Goal: Task Accomplishment & Management: Complete application form

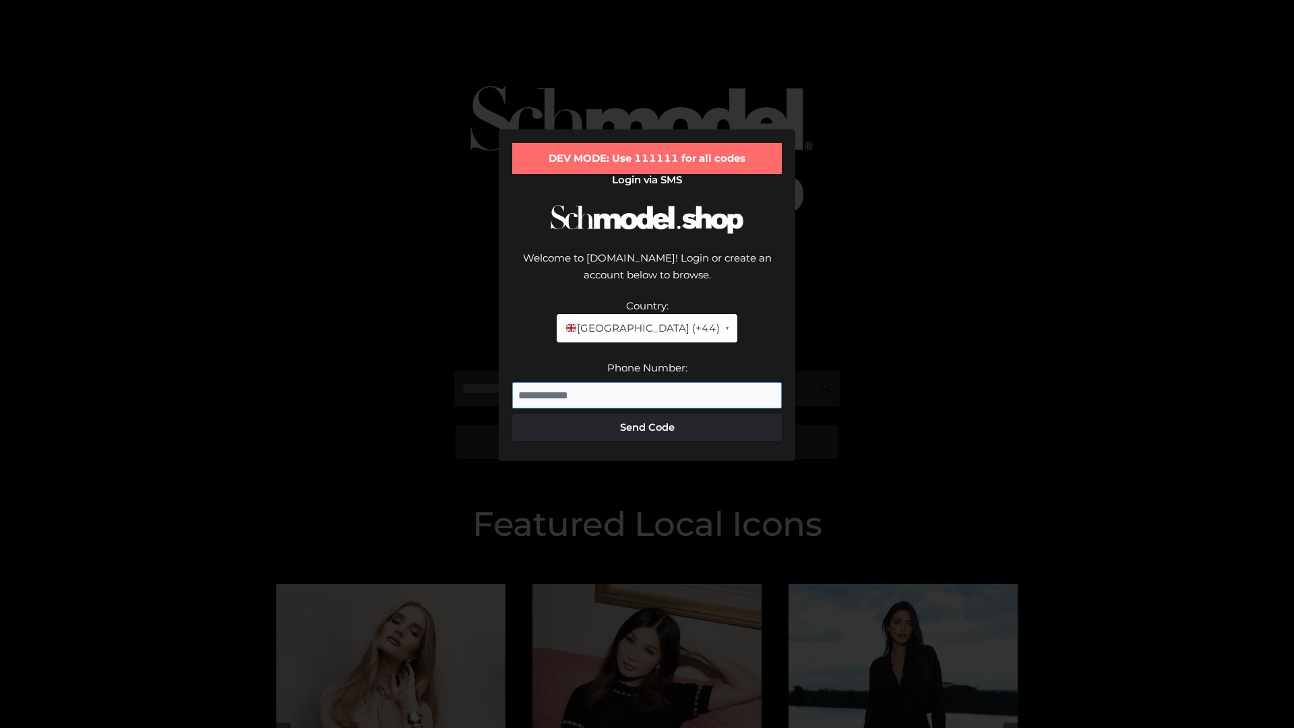
click at [647, 382] on input "Phone Number:" at bounding box center [647, 395] width 270 height 27
type input "**********"
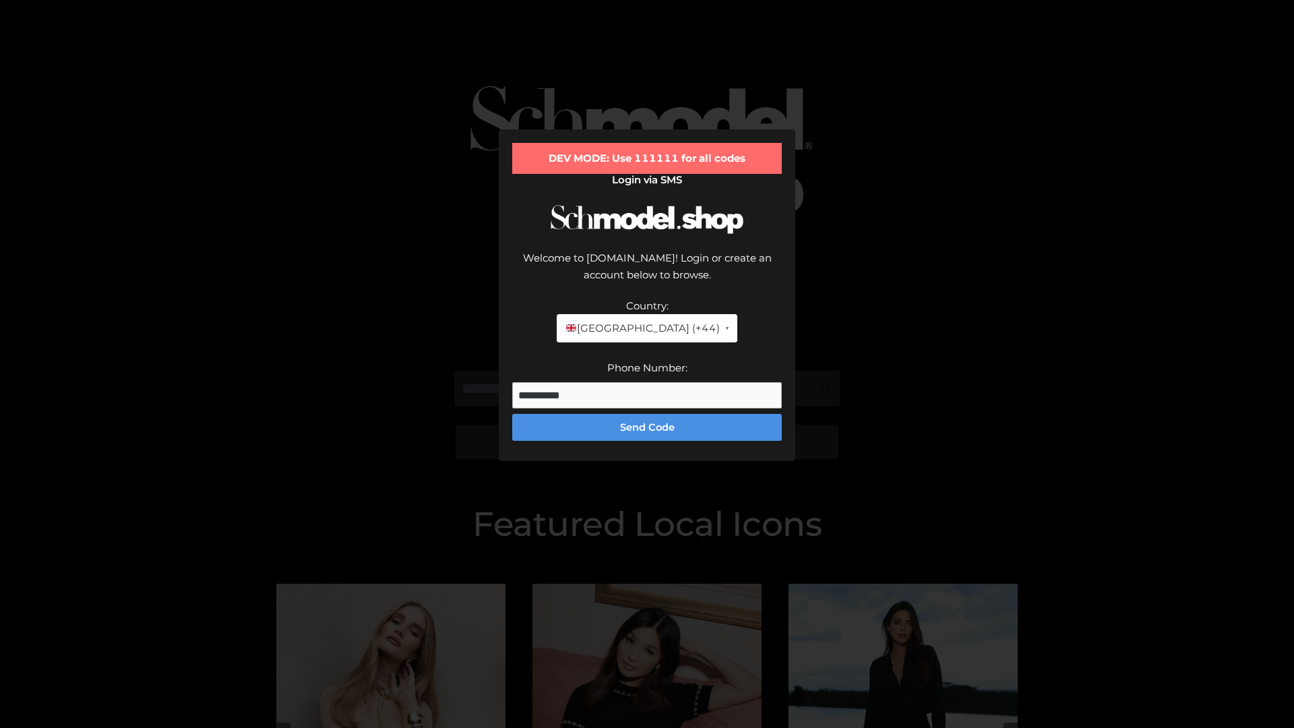
click at [647, 414] on button "Send Code" at bounding box center [647, 427] width 270 height 27
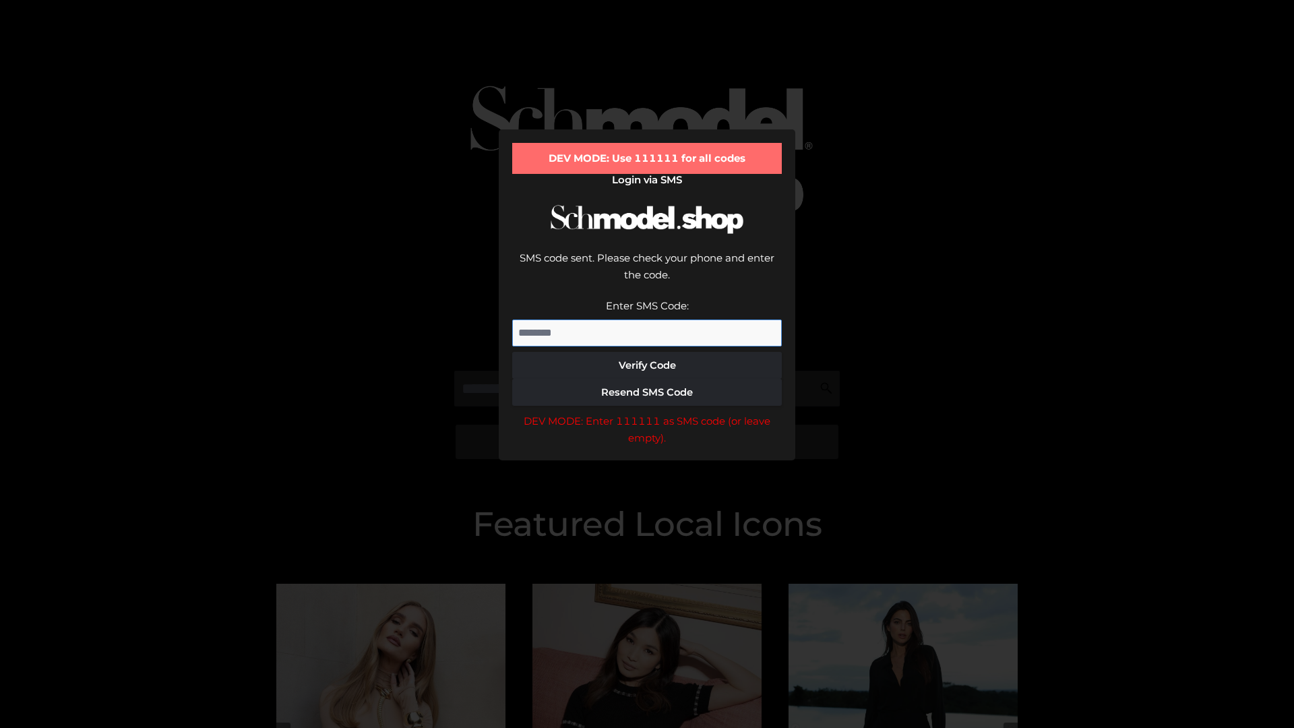
click at [647, 319] on input "Enter SMS Code:" at bounding box center [647, 332] width 270 height 27
type input "******"
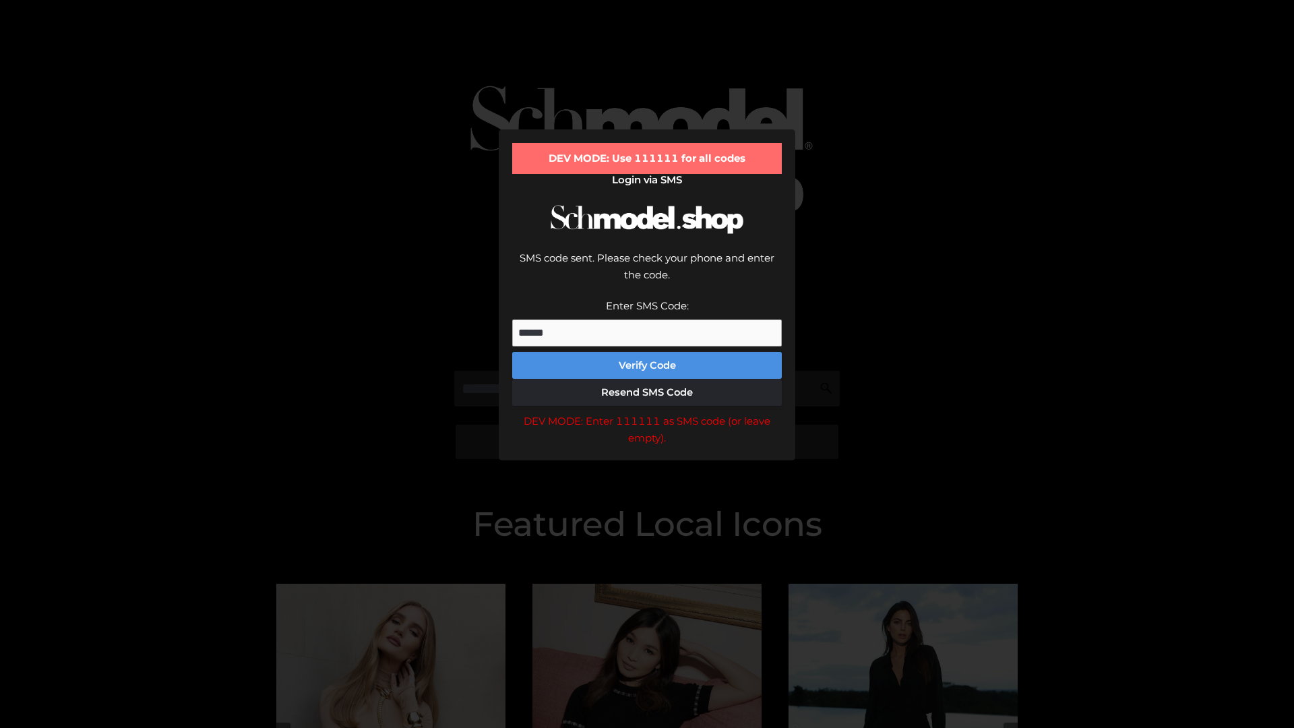
click at [647, 352] on button "Verify Code" at bounding box center [647, 365] width 270 height 27
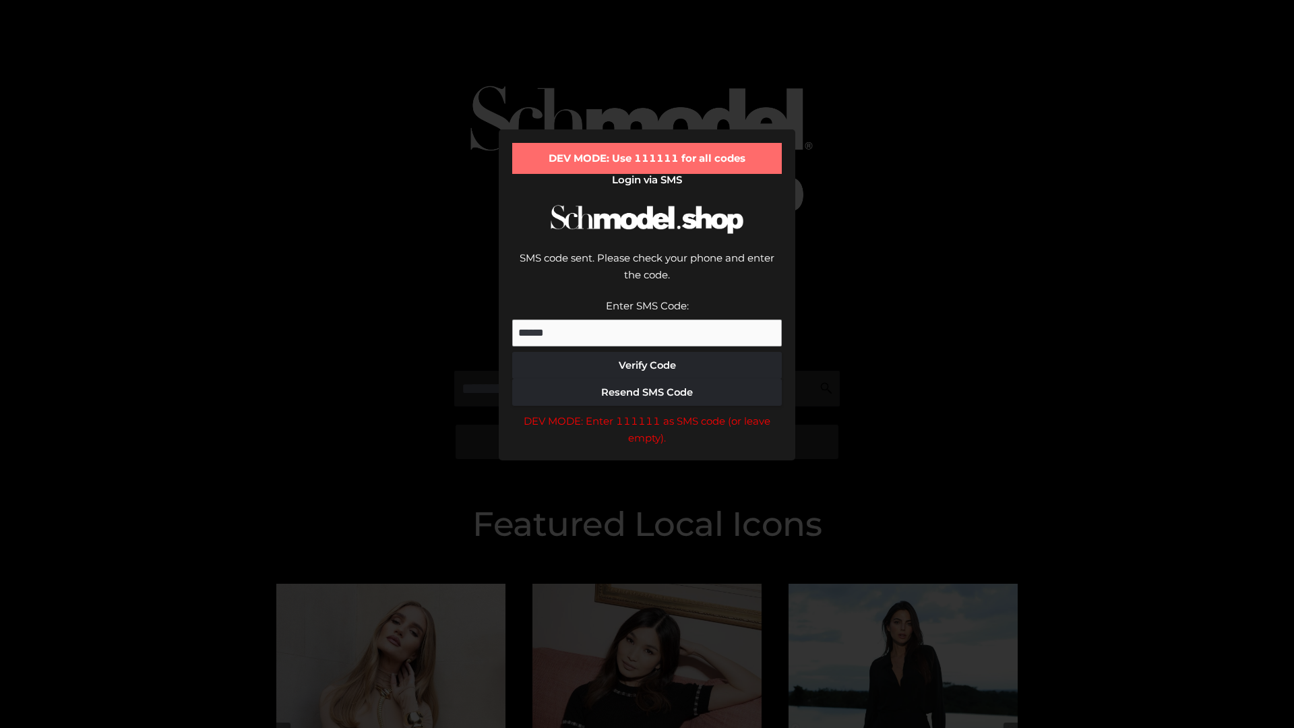
click at [647, 413] on div "DEV MODE: Enter 111111 as SMS code (or leave empty)." at bounding box center [647, 430] width 270 height 34
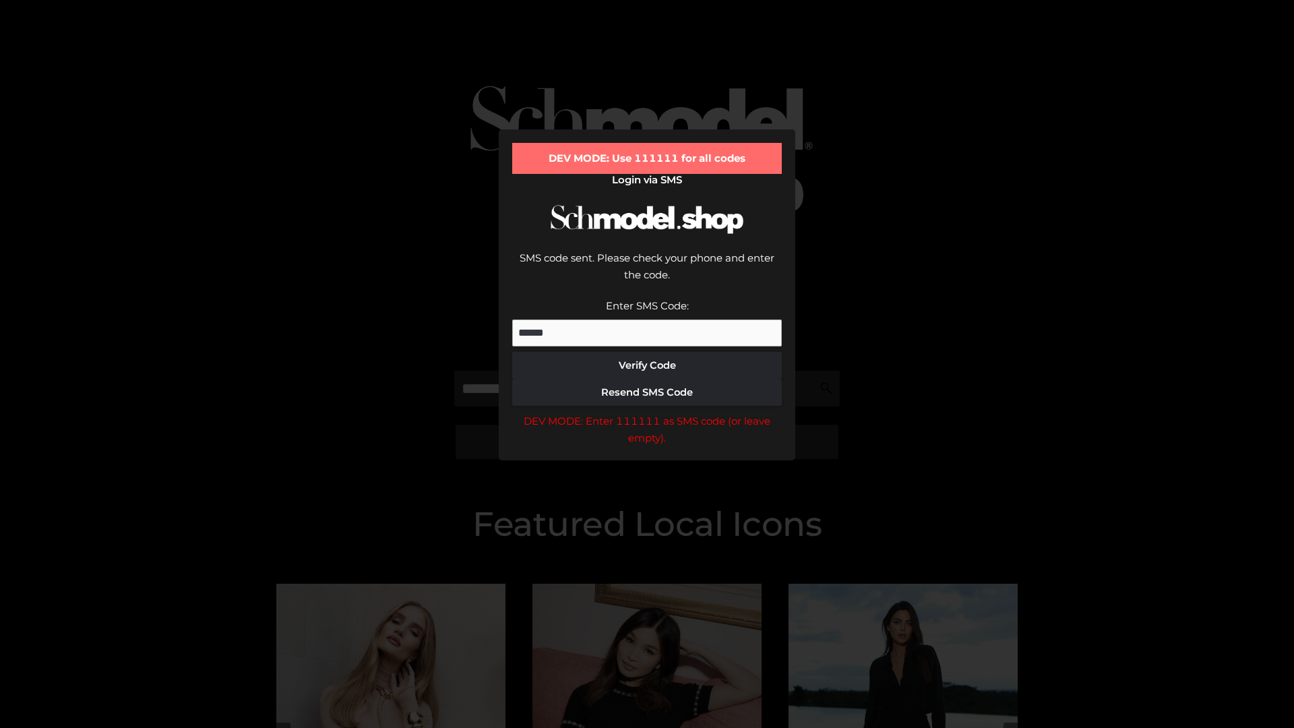
click at [647, 413] on div "DEV MODE: Enter 111111 as SMS code (or leave empty)." at bounding box center [647, 430] width 270 height 34
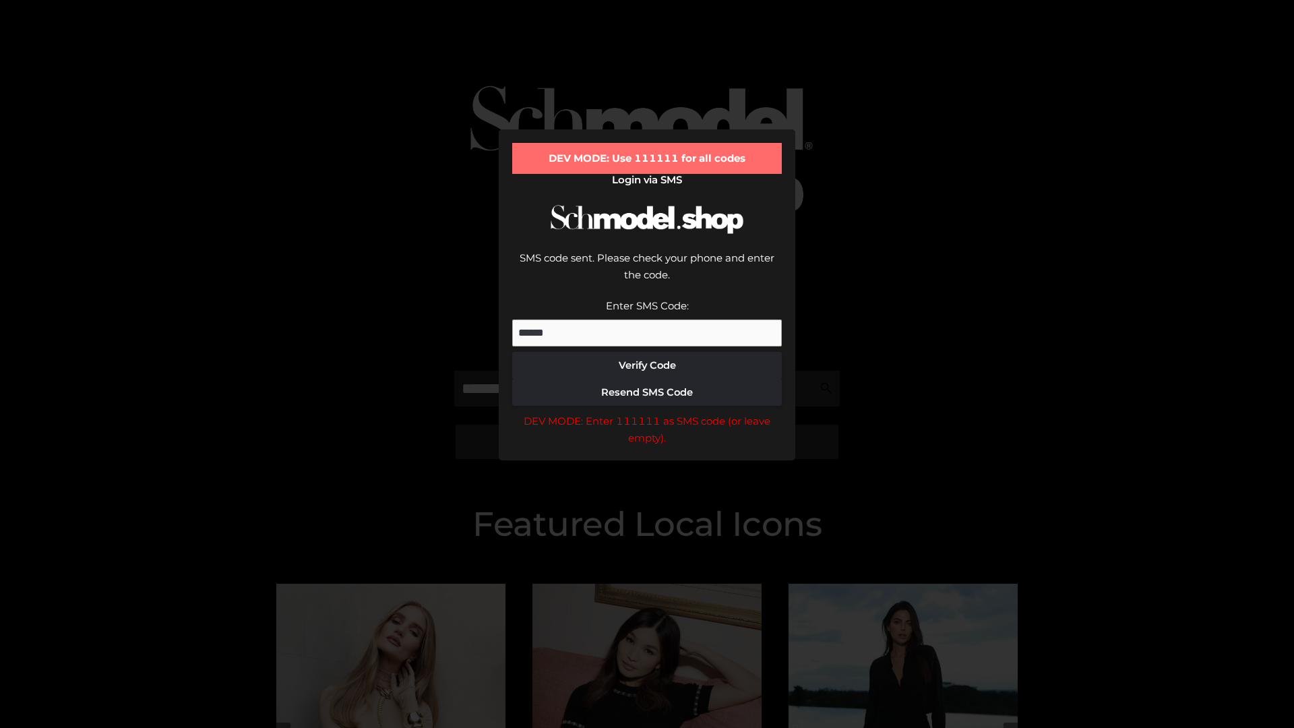
click at [647, 413] on div "DEV MODE: Enter 111111 as SMS code (or leave empty)." at bounding box center [647, 430] width 270 height 34
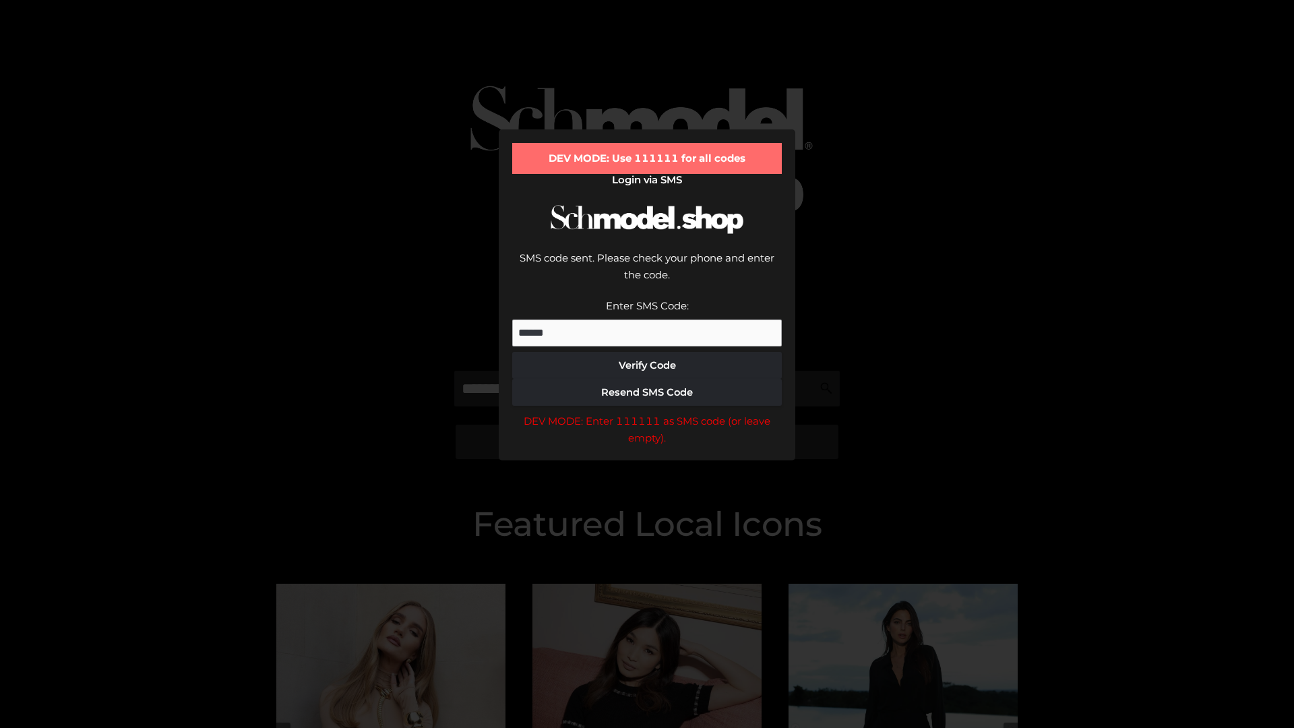
click at [647, 413] on div "DEV MODE: Enter 111111 as SMS code (or leave empty)." at bounding box center [647, 430] width 270 height 34
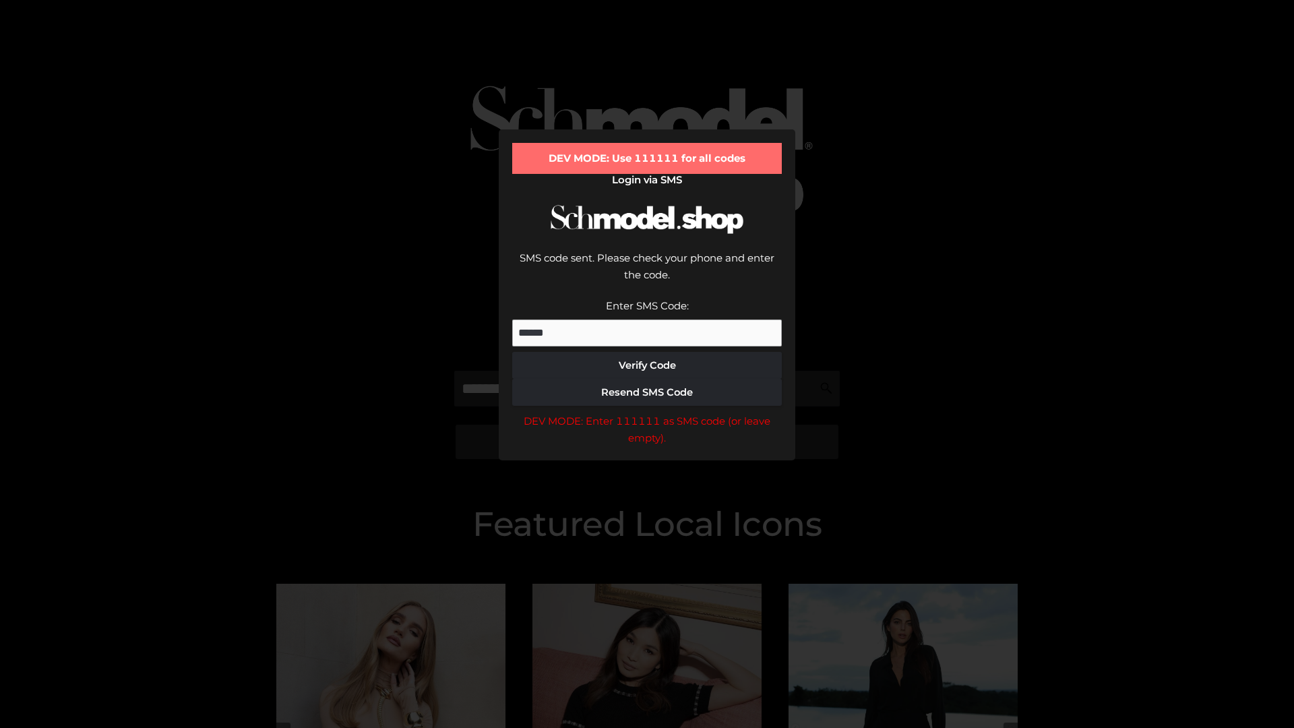
click at [647, 413] on div "DEV MODE: Enter 111111 as SMS code (or leave empty)." at bounding box center [647, 430] width 270 height 34
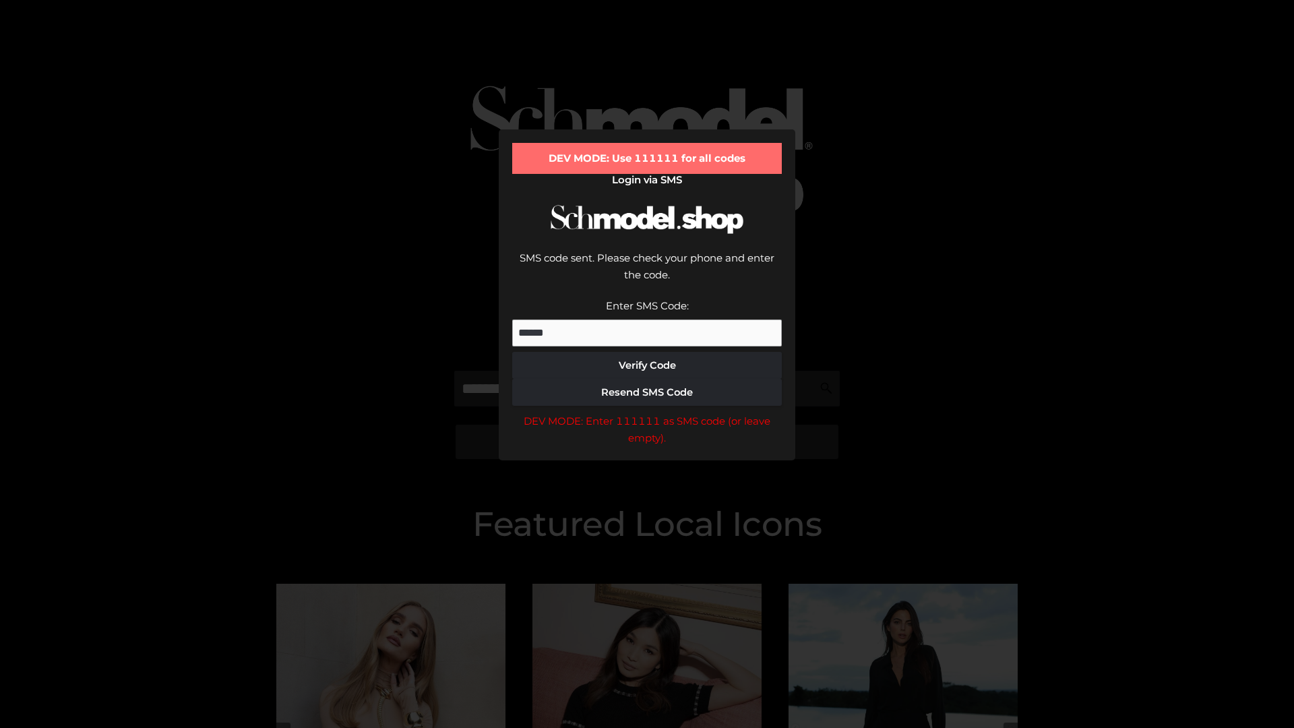
click at [647, 413] on div "DEV MODE: Enter 111111 as SMS code (or leave empty)." at bounding box center [647, 430] width 270 height 34
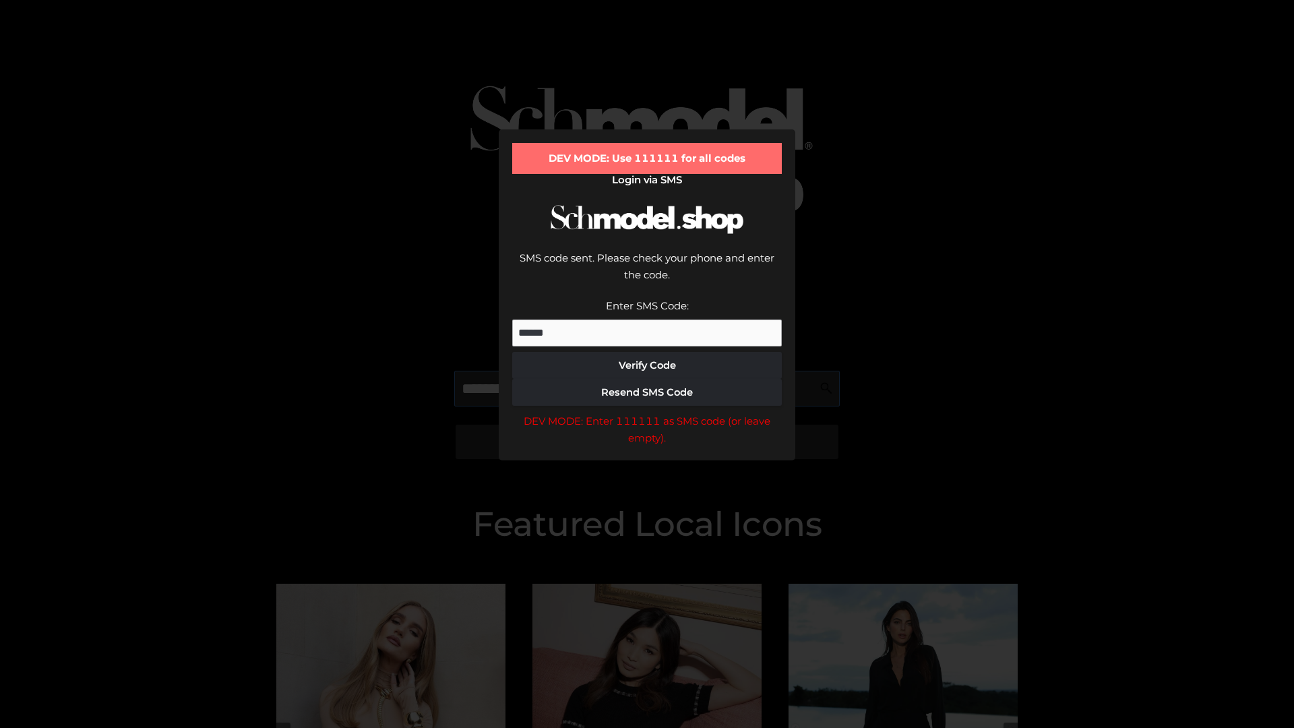
scroll to position [0, 69]
click at [647, 413] on div "DEV MODE: Enter 111111 as SMS code (or leave empty)." at bounding box center [647, 430] width 270 height 34
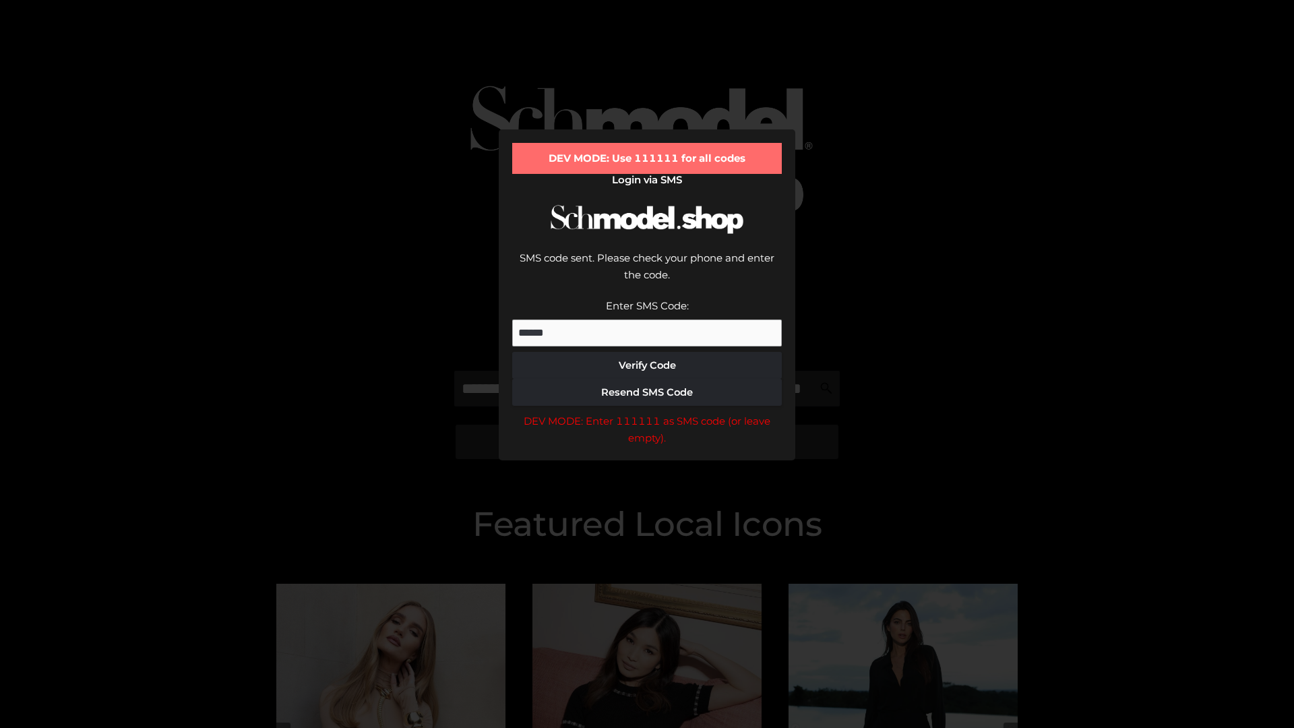
click at [647, 413] on div "DEV MODE: Enter 111111 as SMS code (or leave empty)." at bounding box center [647, 430] width 270 height 34
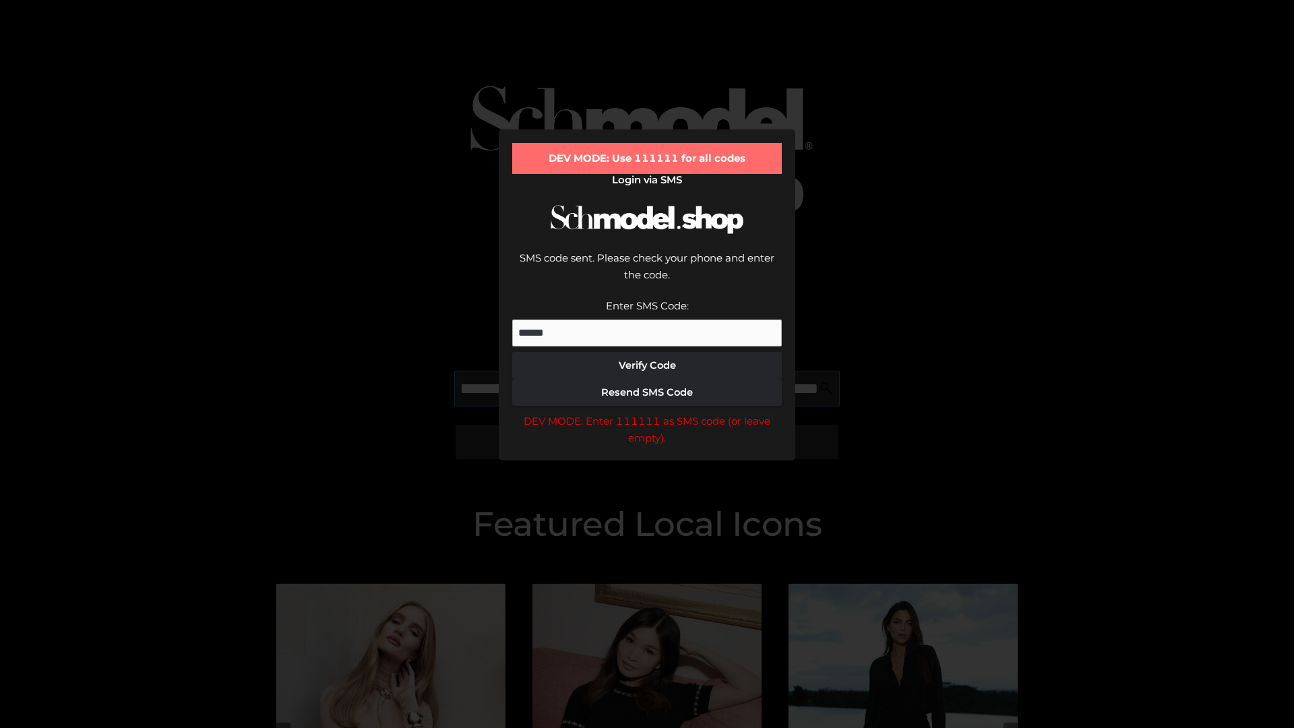
scroll to position [0, 147]
click at [647, 413] on div "DEV MODE: Enter 111111 as SMS code (or leave empty)." at bounding box center [647, 430] width 270 height 34
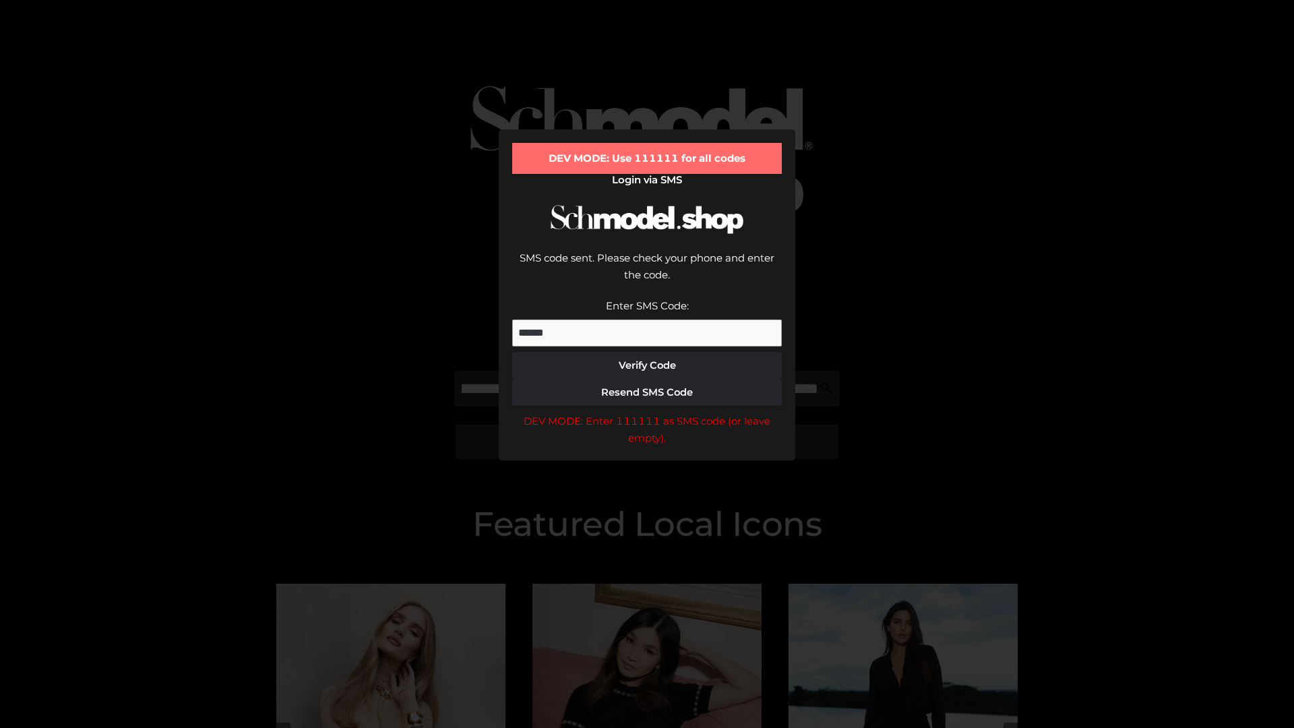
click at [647, 413] on div "DEV MODE: Enter 111111 as SMS code (or leave empty)." at bounding box center [647, 430] width 270 height 34
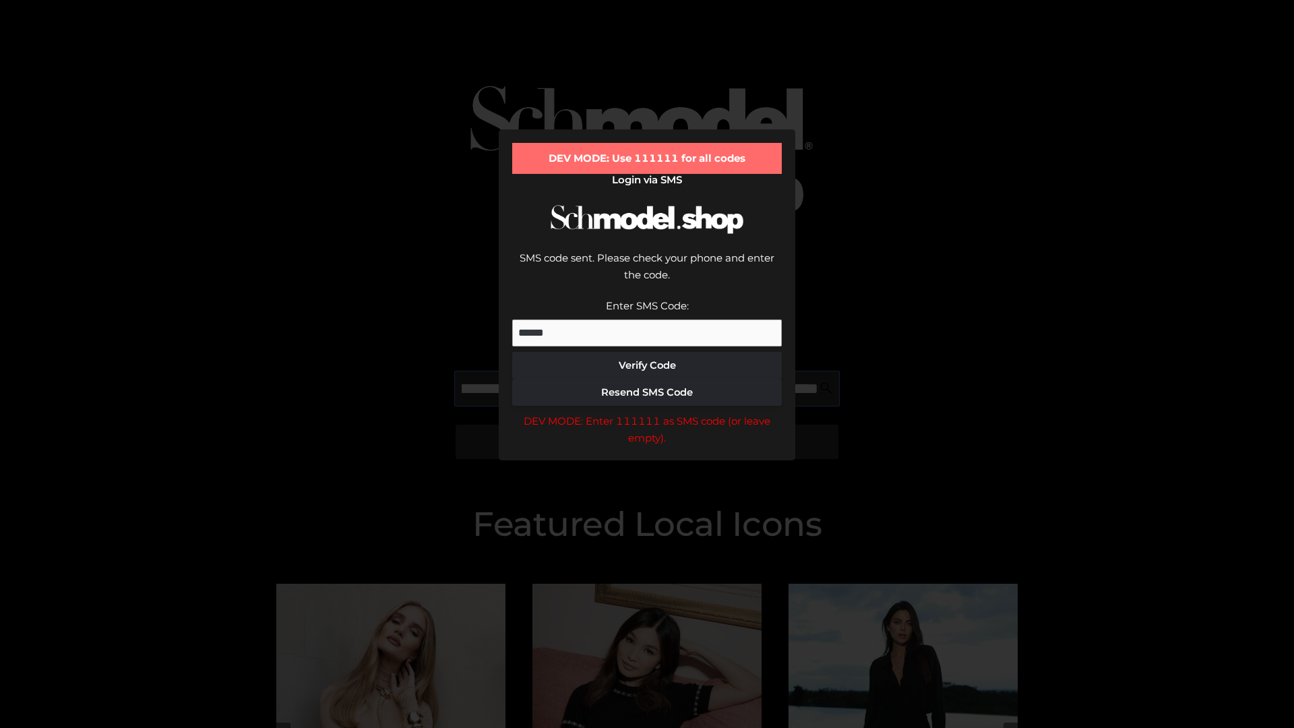
scroll to position [0, 228]
click at [647, 413] on div "DEV MODE: Enter 111111 as SMS code (or leave empty)." at bounding box center [647, 430] width 270 height 34
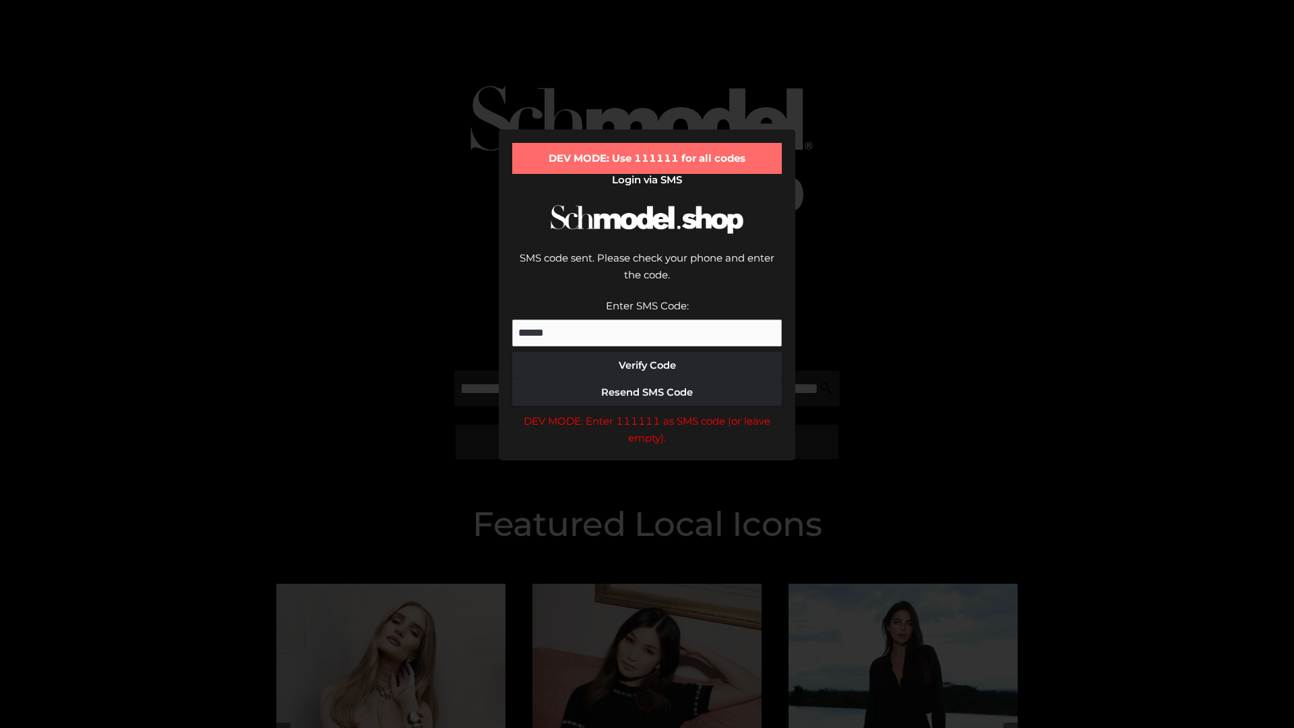
click at [647, 413] on div "DEV MODE: Enter 111111 as SMS code (or leave empty)." at bounding box center [647, 430] width 270 height 34
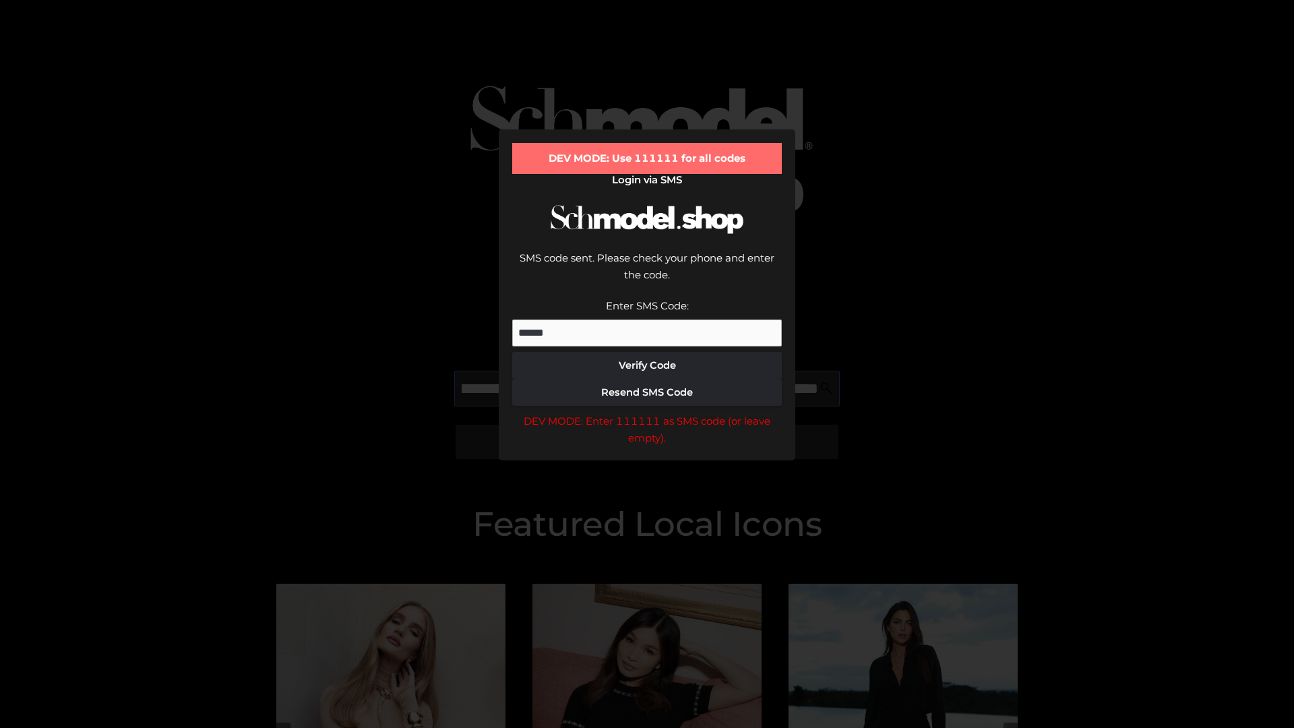
scroll to position [0, 313]
click at [647, 413] on div "DEV MODE: Enter 111111 as SMS code (or leave empty)." at bounding box center [647, 430] width 270 height 34
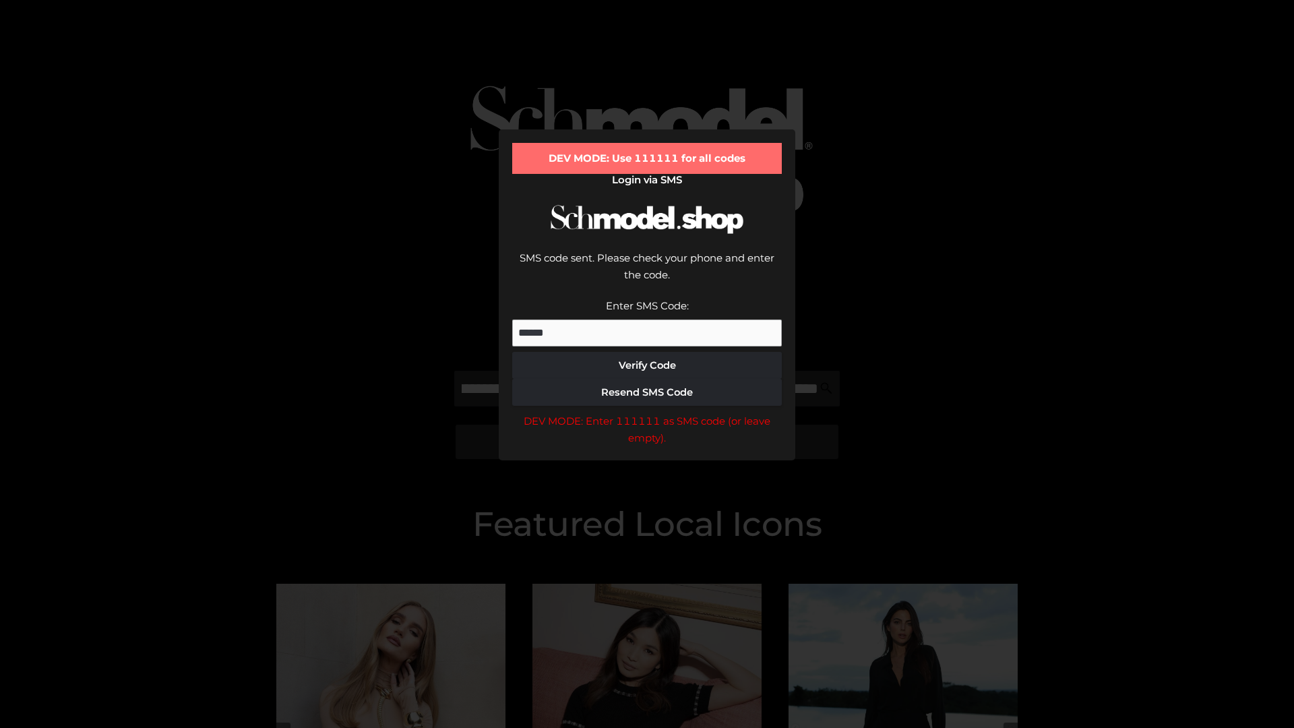
click at [647, 413] on div "DEV MODE: Enter 111111 as SMS code (or leave empty)." at bounding box center [647, 430] width 270 height 34
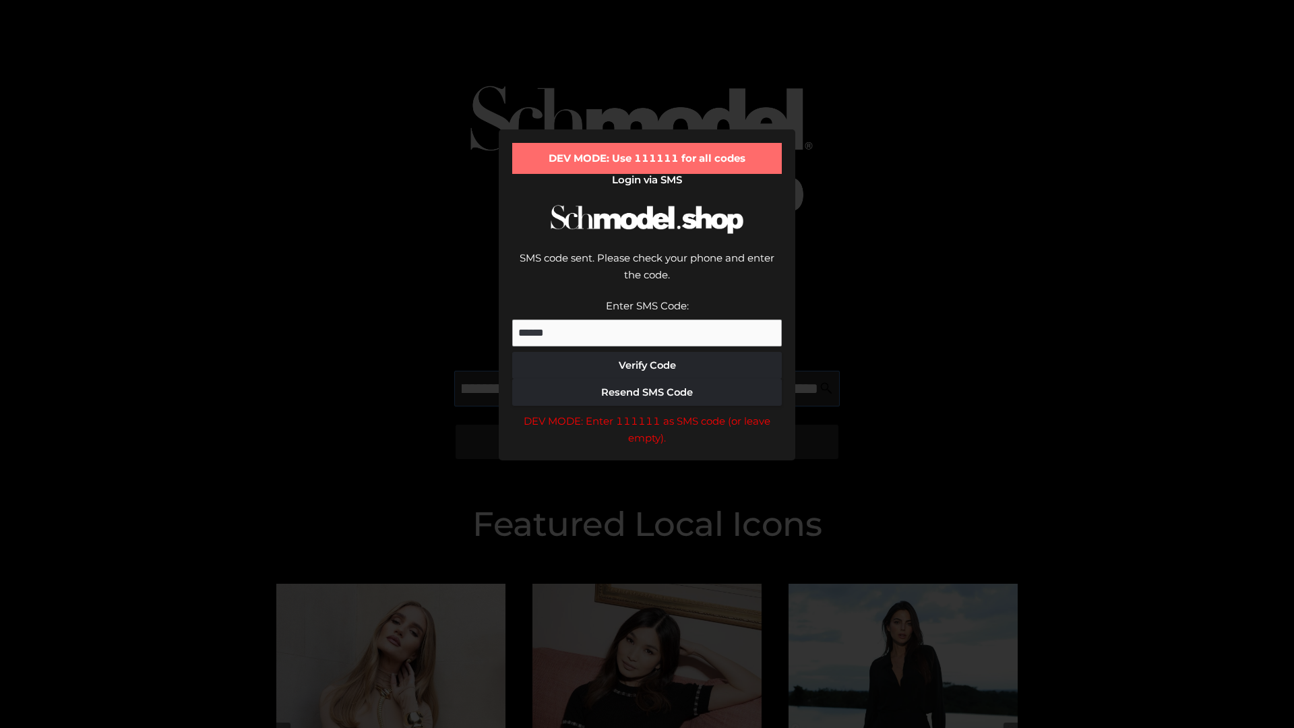
scroll to position [0, 391]
click at [647, 413] on div "DEV MODE: Enter 111111 as SMS code (or leave empty)." at bounding box center [647, 430] width 270 height 34
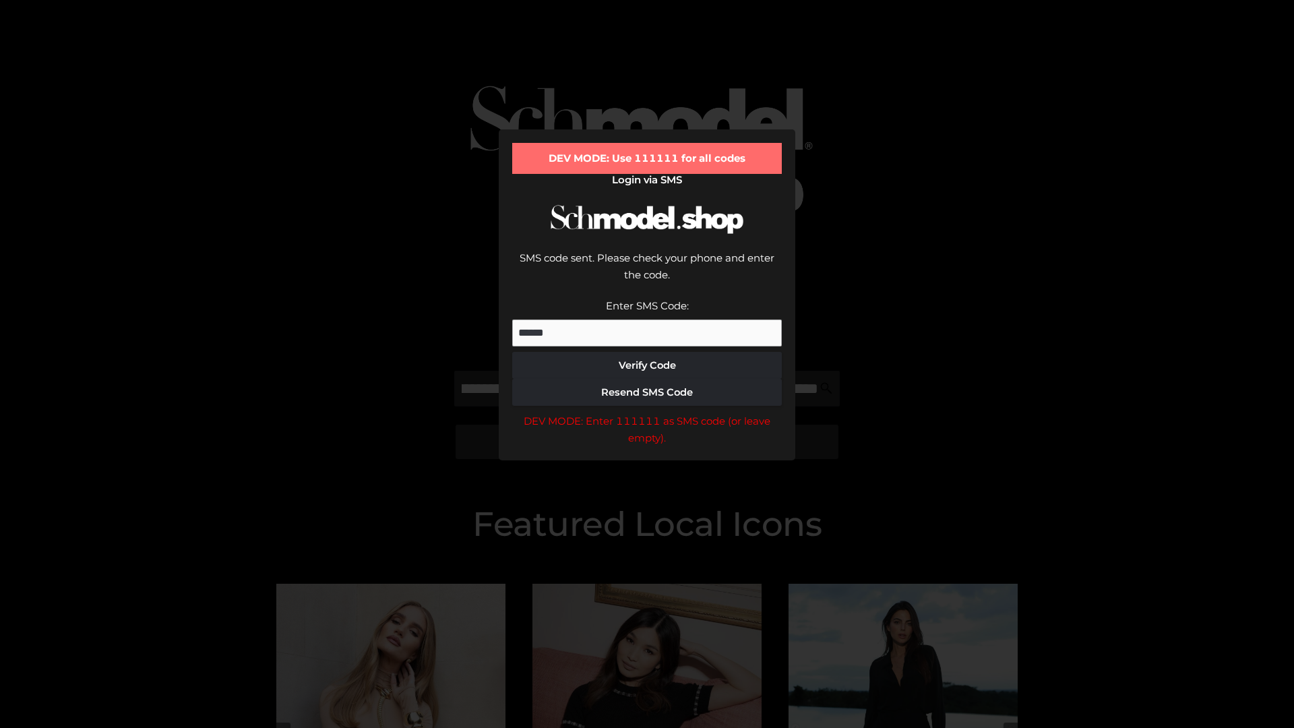
click at [647, 413] on div "DEV MODE: Enter 111111 as SMS code (or leave empty)." at bounding box center [647, 430] width 270 height 34
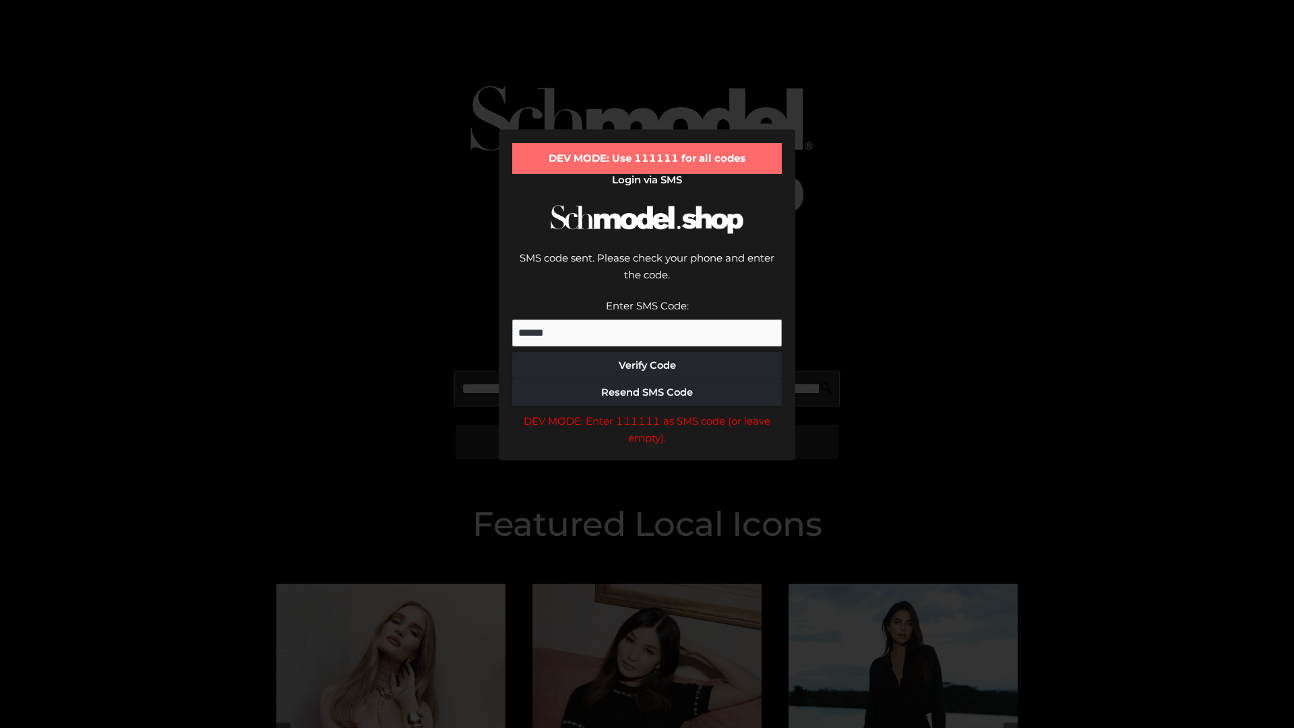
scroll to position [0, 468]
type input "**********"
